Goal: Task Accomplishment & Management: Manage account settings

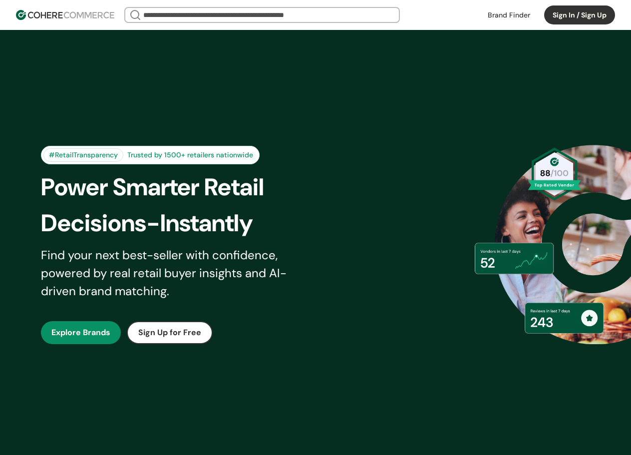
click at [571, 13] on button "Sign In / Sign Up" at bounding box center [579, 14] width 71 height 19
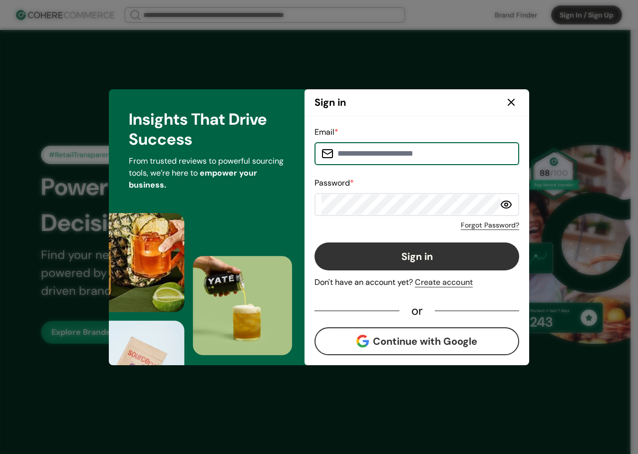
click at [461, 340] on button "Continue with Google" at bounding box center [416, 341] width 205 height 28
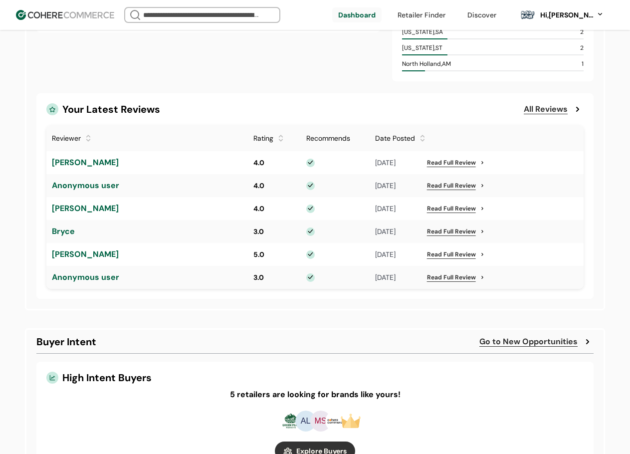
scroll to position [549, 0]
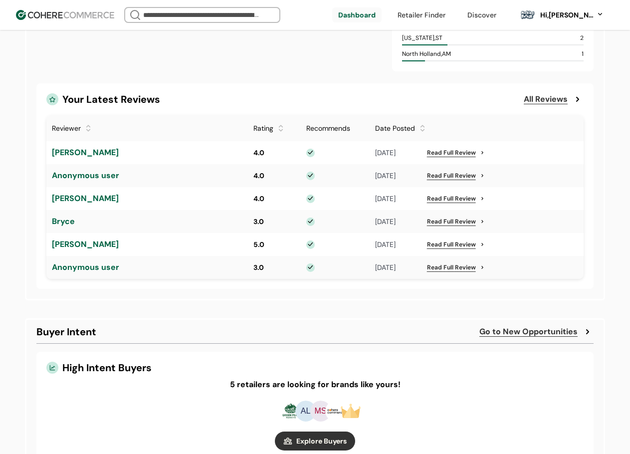
click at [425, 127] on div at bounding box center [422, 124] width 7 height 7
click at [424, 132] on div at bounding box center [422, 132] width 7 height 7
click at [423, 127] on div at bounding box center [422, 124] width 7 height 7
click at [424, 133] on div at bounding box center [422, 132] width 7 height 7
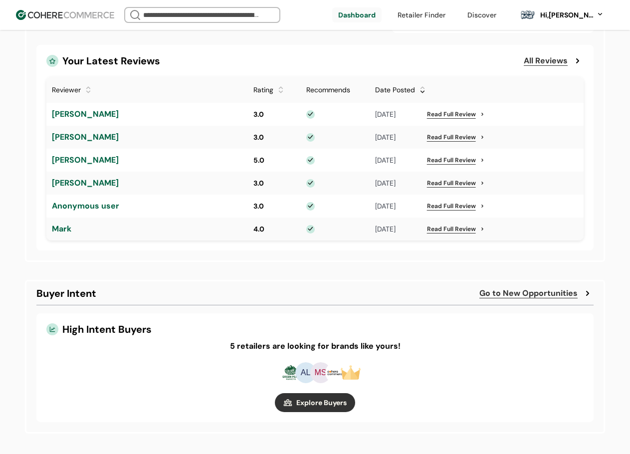
scroll to position [598, 0]
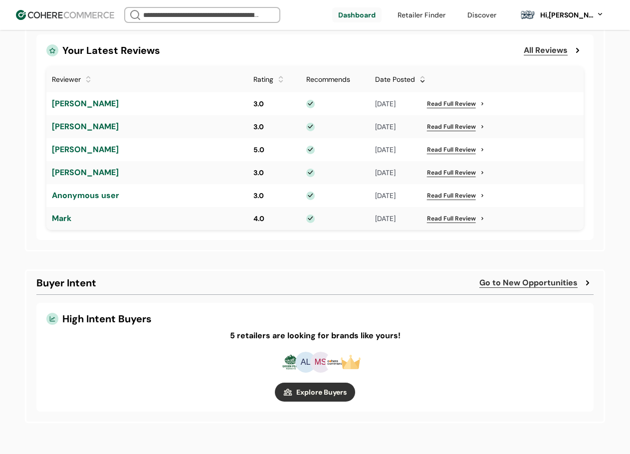
click at [417, 332] on h4 "5 retailers are looking for brands like yours!" at bounding box center [314, 336] width 537 height 12
click at [342, 389] on link "button" at bounding box center [315, 392] width 80 height 19
click at [301, 396] on link "button" at bounding box center [315, 392] width 80 height 19
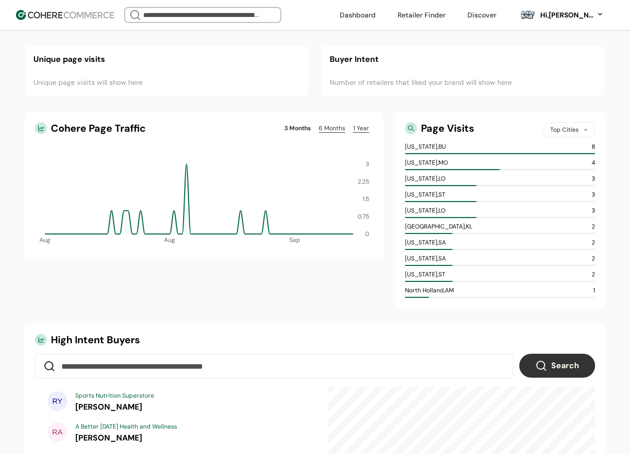
click at [367, 129] on link "1 Year" at bounding box center [361, 128] width 24 height 12
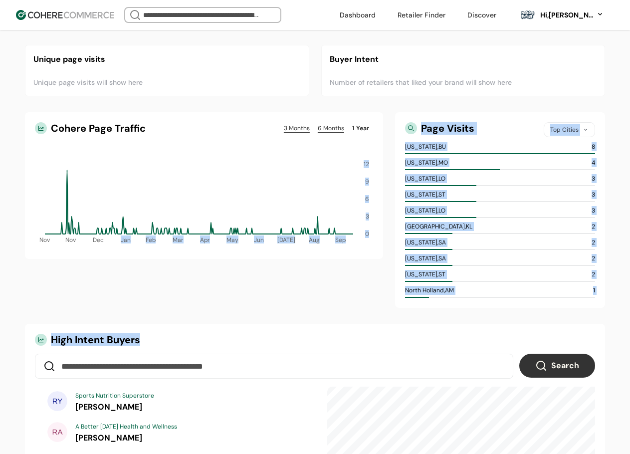
drag, startPoint x: 184, startPoint y: 348, endPoint x: 110, endPoint y: 314, distance: 80.8
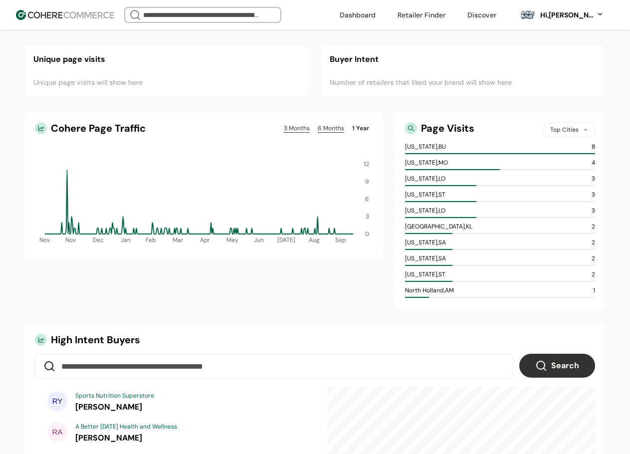
click at [561, 18] on div "Hi, Sean McDonald" at bounding box center [566, 15] width 55 height 10
click at [533, 59] on link at bounding box center [558, 65] width 143 height 24
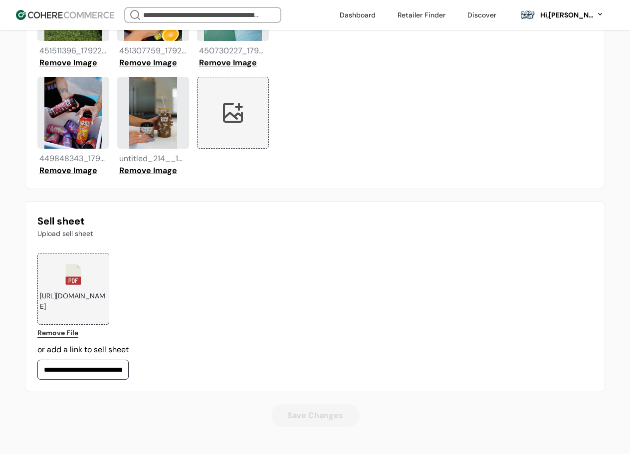
scroll to position [986, 0]
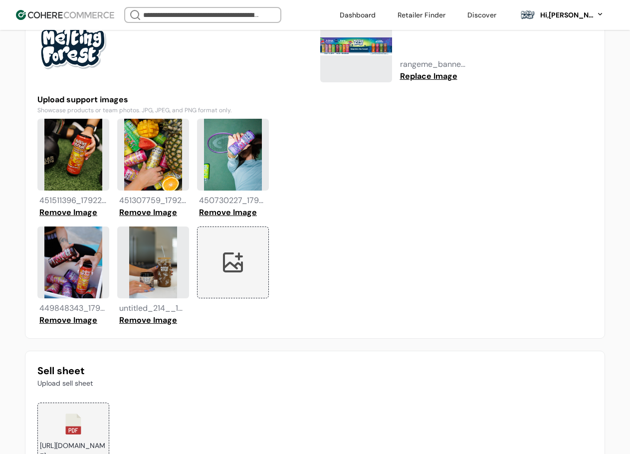
click at [248, 266] on div at bounding box center [233, 263] width 72 height 72
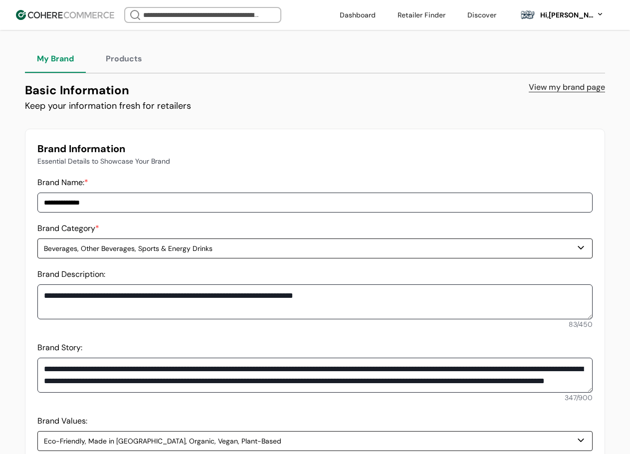
scroll to position [0, 0]
click at [355, 12] on link at bounding box center [358, 14] width 48 height 15
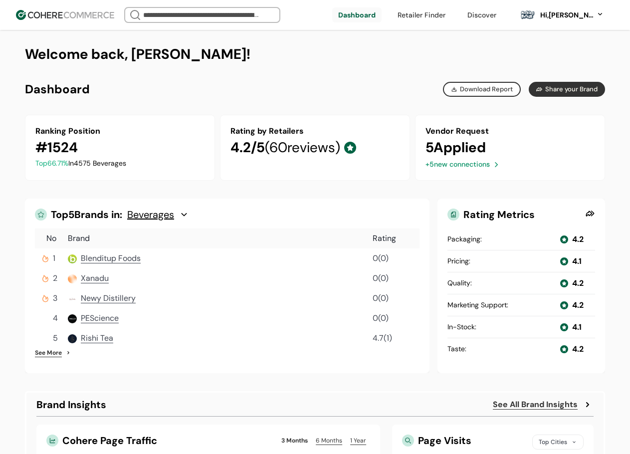
click at [567, 17] on div "Hi, Sean McDonald" at bounding box center [566, 15] width 55 height 10
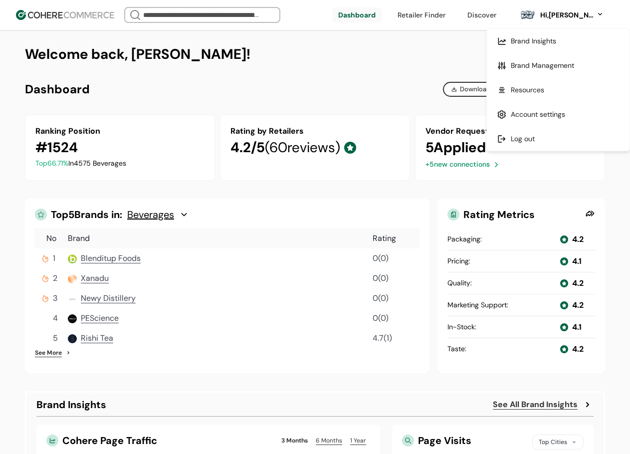
click at [535, 66] on link at bounding box center [558, 65] width 143 height 24
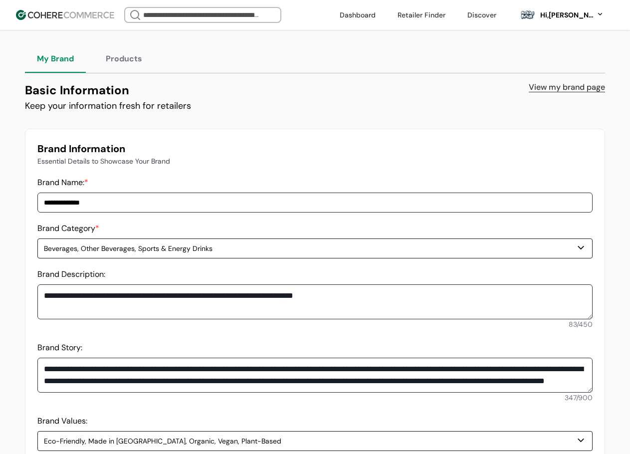
click at [559, 19] on div "Hi, Sean McDonald" at bounding box center [566, 15] width 55 height 10
click at [524, 114] on link at bounding box center [558, 114] width 143 height 24
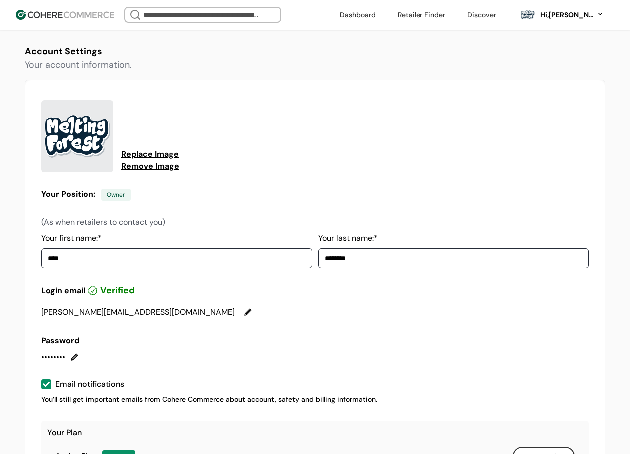
click at [572, 17] on div "Hi, Sean McDonald" at bounding box center [566, 15] width 55 height 10
click at [538, 62] on link at bounding box center [558, 65] width 143 height 24
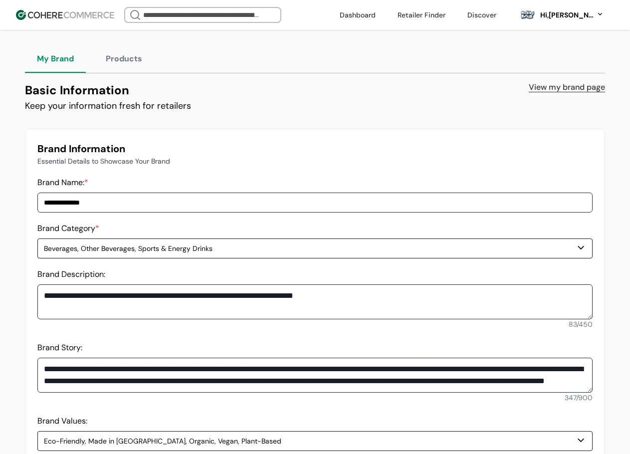
click at [62, 16] on img at bounding box center [65, 15] width 98 height 10
click at [331, 6] on header "We Came Up Empty Looks like there aren’t any matches at the moment. Refine your…" at bounding box center [315, 15] width 630 height 30
click at [345, 15] on link at bounding box center [358, 14] width 48 height 15
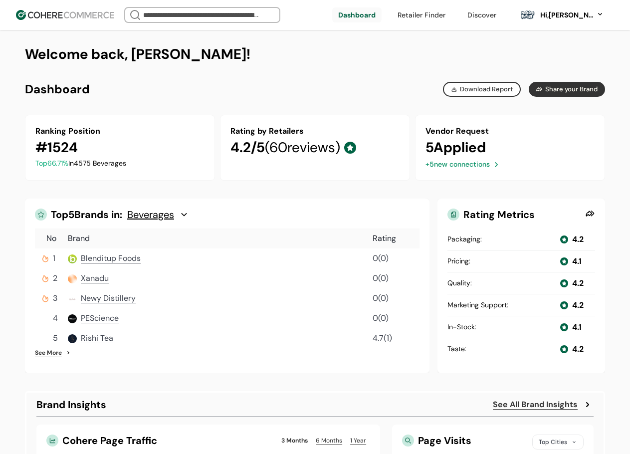
click at [554, 15] on div "Hi, Sean McDonald" at bounding box center [566, 15] width 55 height 10
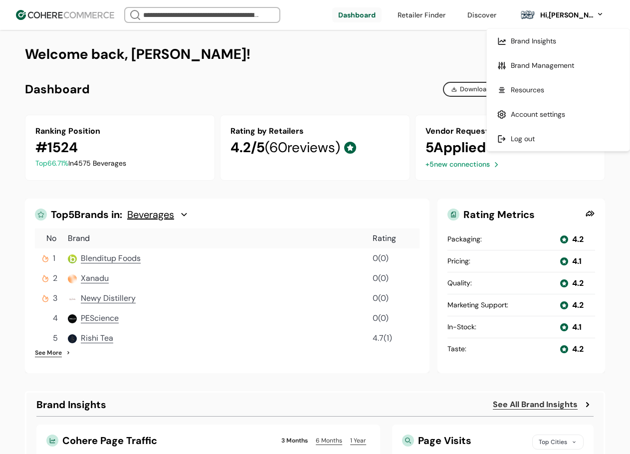
click at [535, 61] on link at bounding box center [558, 65] width 143 height 24
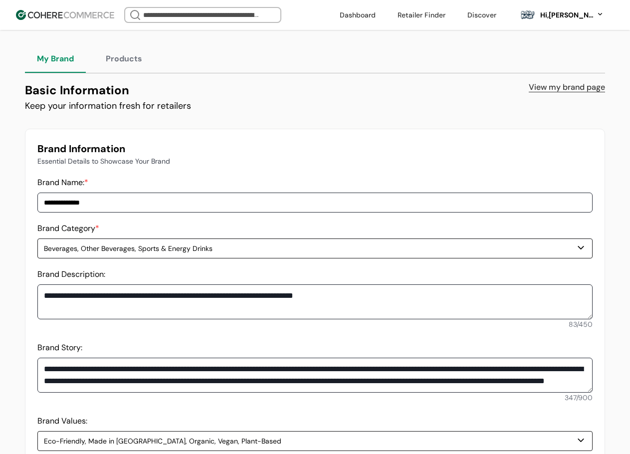
click at [544, 87] on link "View my brand page" at bounding box center [567, 87] width 76 height 12
click at [120, 63] on button "Products" at bounding box center [124, 59] width 60 height 28
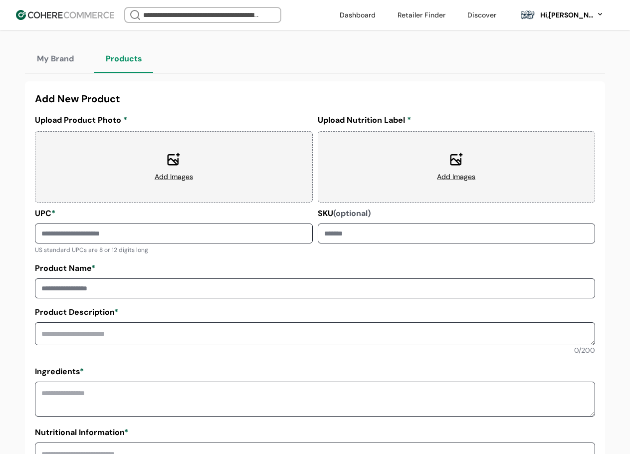
click at [567, 19] on div "Hi, Sean McDonald" at bounding box center [566, 15] width 55 height 10
click at [537, 109] on link at bounding box center [558, 114] width 143 height 24
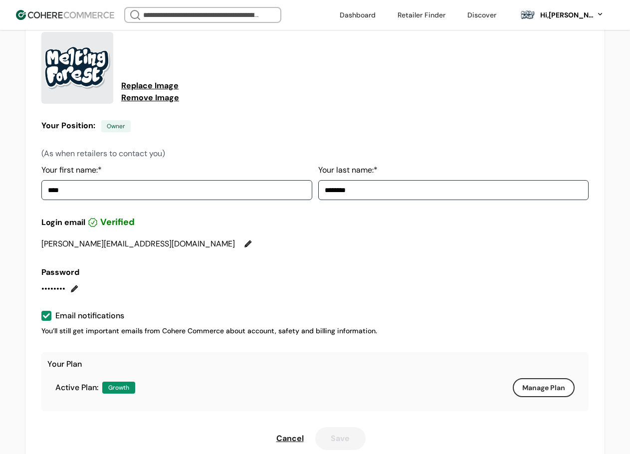
scroll to position [96, 0]
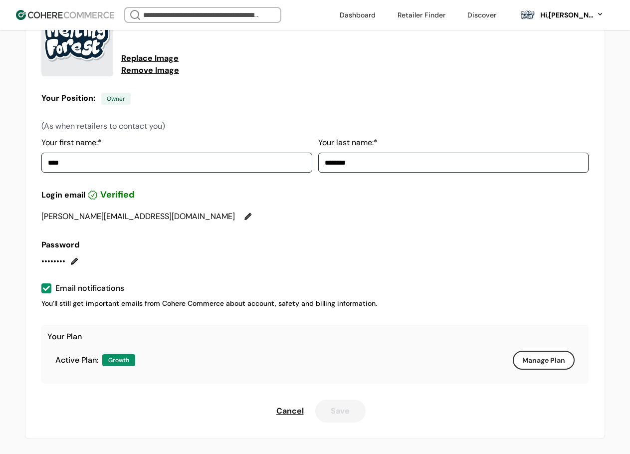
drag, startPoint x: 122, startPoint y: 353, endPoint x: 404, endPoint y: 339, distance: 282.3
click at [122, 353] on div "Active Plan: Growth Manage Plan" at bounding box center [314, 360] width 535 height 35
click at [522, 361] on button "Manage Plan" at bounding box center [544, 360] width 62 height 19
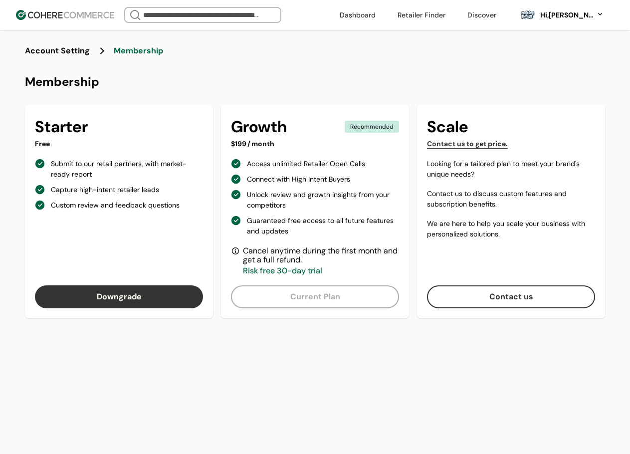
click at [132, 305] on link "button" at bounding box center [119, 296] width 168 height 23
click at [131, 299] on link "button" at bounding box center [119, 296] width 168 height 23
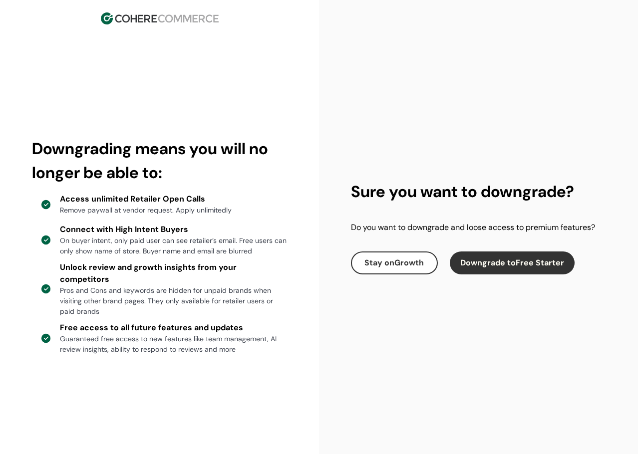
click at [499, 273] on button "Downgrade to Free Starter" at bounding box center [512, 263] width 125 height 23
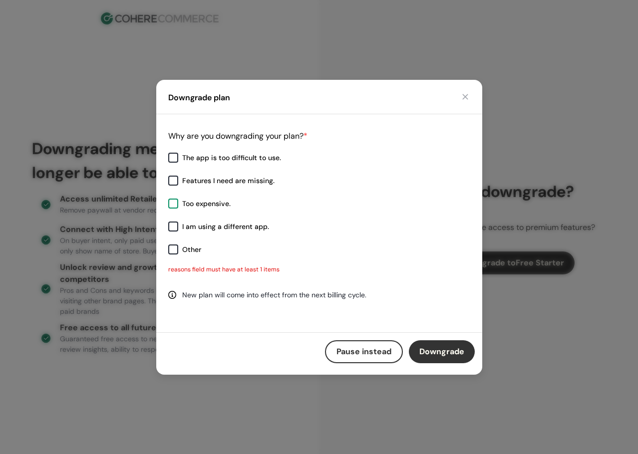
click at [218, 204] on div "Too expensive." at bounding box center [206, 204] width 48 height 10
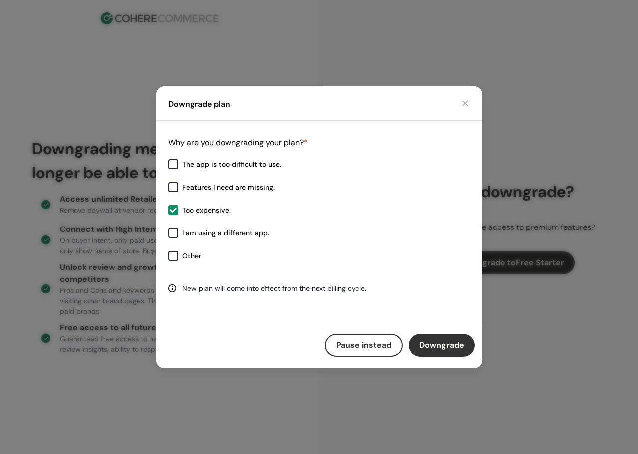
click at [428, 348] on button "Downgrade" at bounding box center [442, 345] width 66 height 23
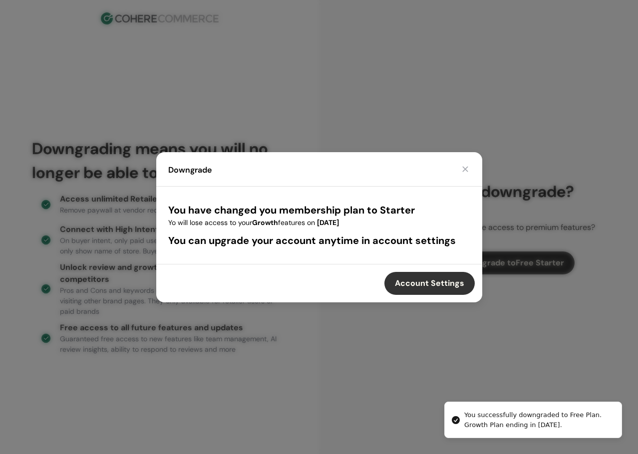
click at [466, 166] on button "button" at bounding box center [465, 169] width 10 height 10
